Goal: Information Seeking & Learning: Learn about a topic

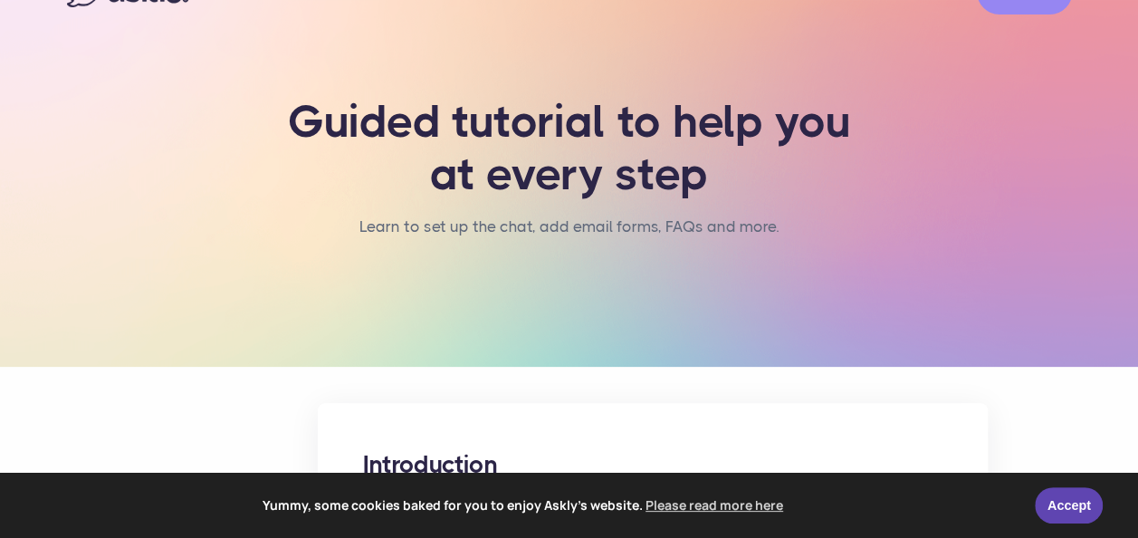
scroll to position [60, 0]
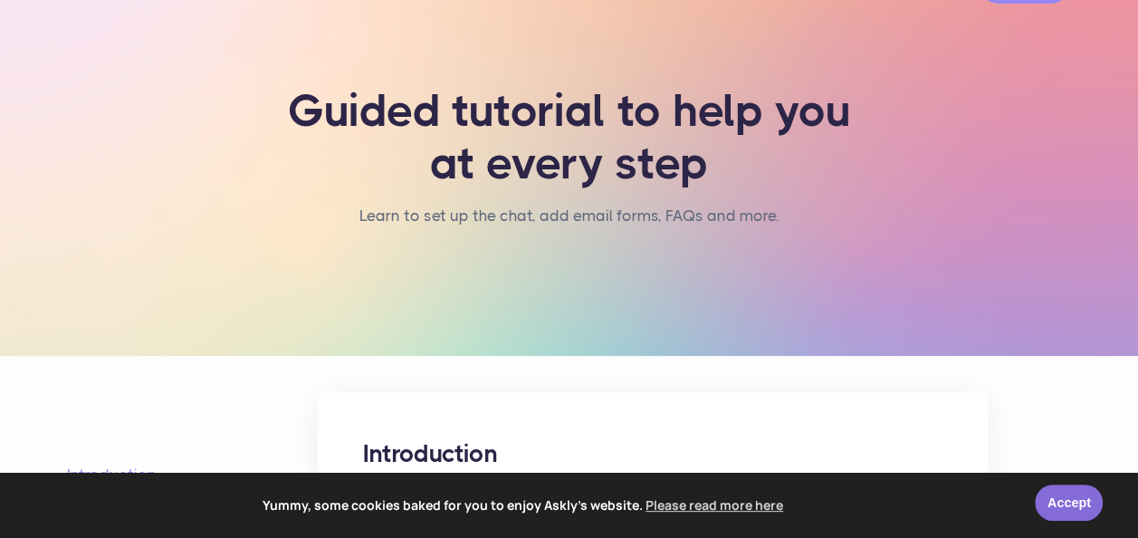
click at [1046, 500] on link "Accept" at bounding box center [1069, 502] width 68 height 36
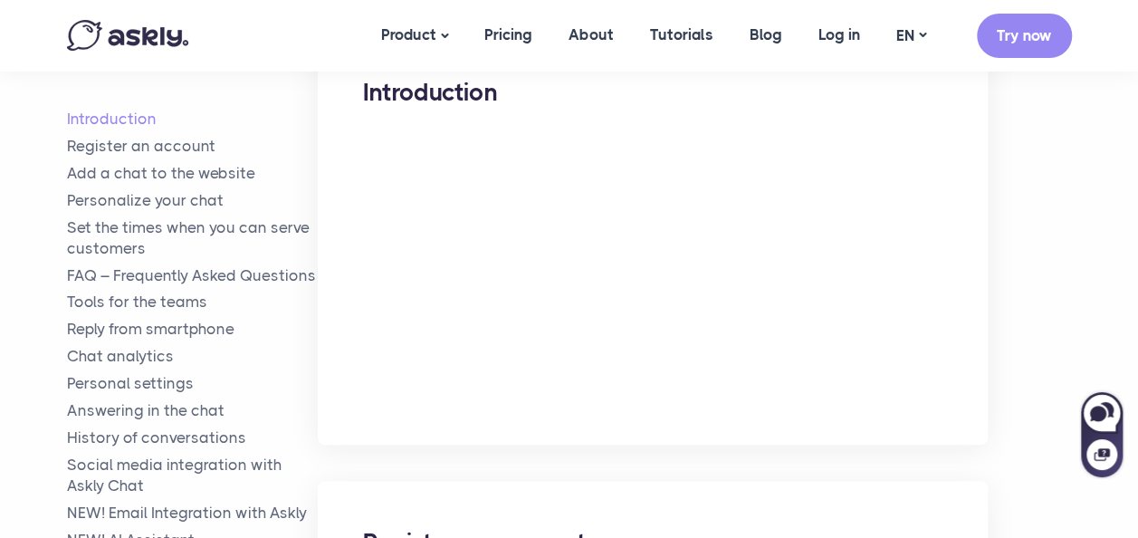
scroll to position [422, 0]
click at [415, 140] on link "AI chatbot" at bounding box center [453, 146] width 181 height 32
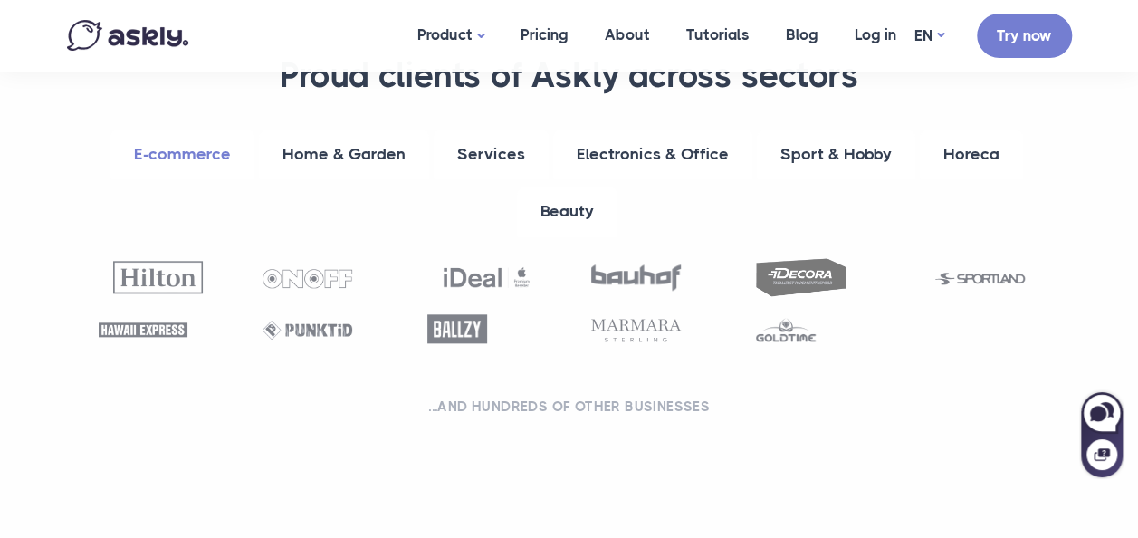
scroll to position [853, 0]
click at [327, 144] on link "Home & Garden" at bounding box center [344, 154] width 170 height 50
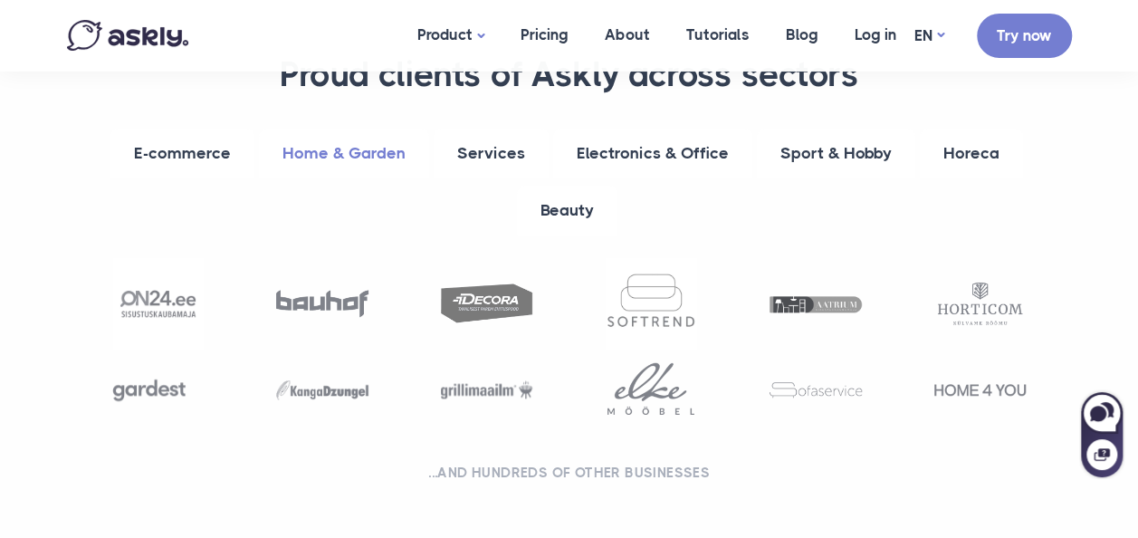
click at [211, 158] on link "E-commerce" at bounding box center [182, 154] width 144 height 50
